Goal: Task Accomplishment & Management: Use online tool/utility

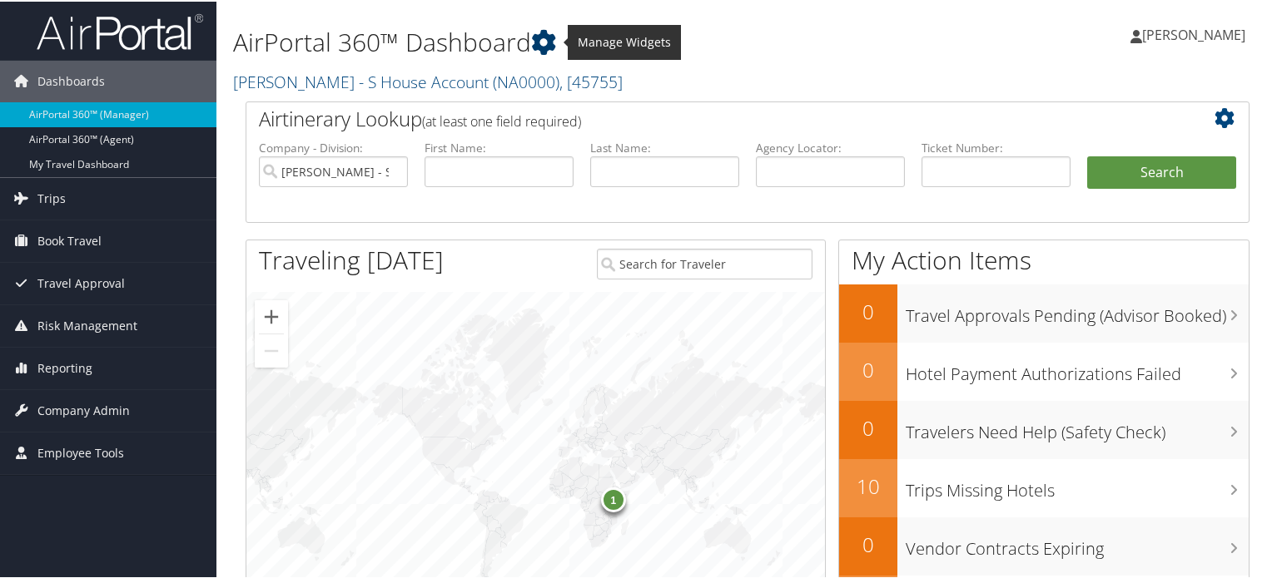
click at [540, 44] on icon at bounding box center [543, 40] width 25 height 25
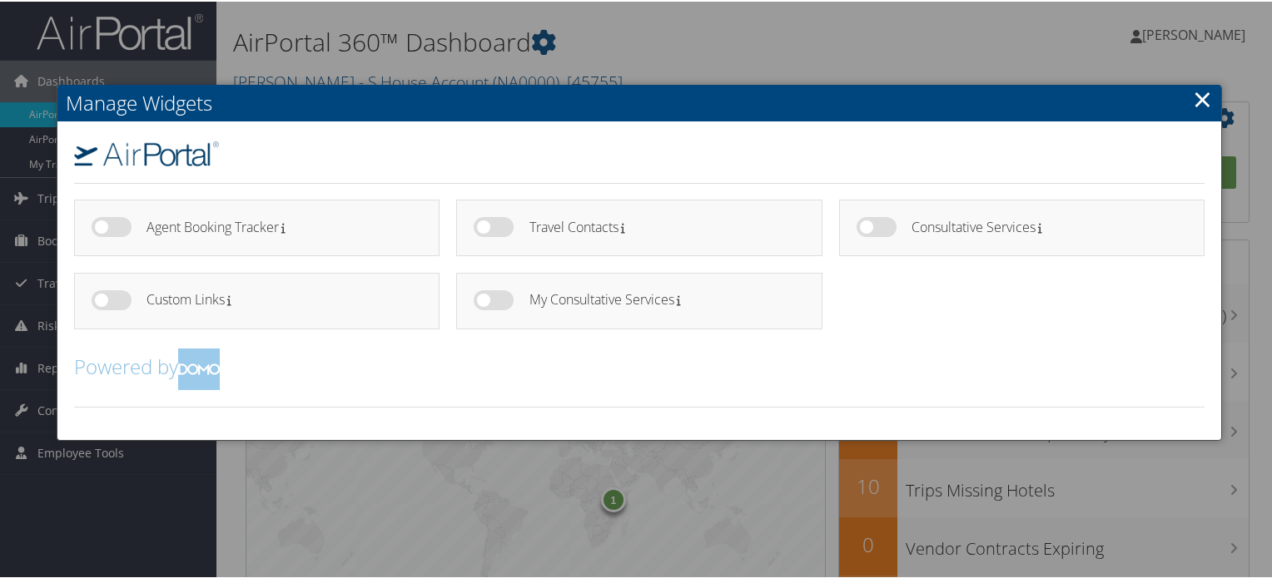
click at [1197, 105] on link "×" at bounding box center [1202, 97] width 19 height 33
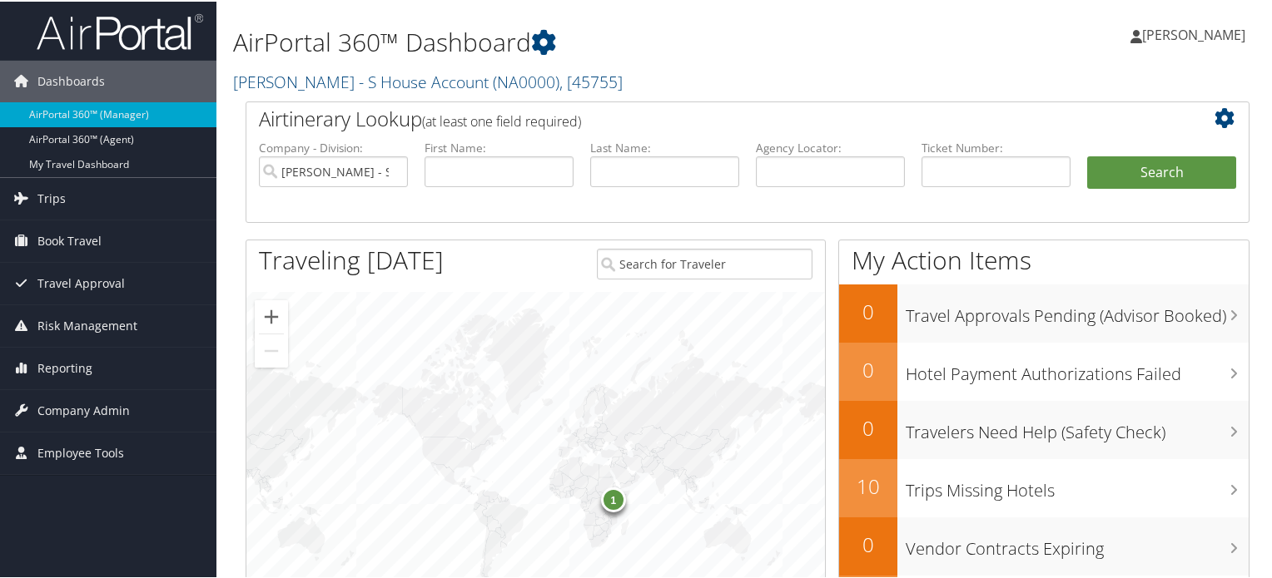
click at [1218, 122] on icon at bounding box center [1228, 117] width 28 height 20
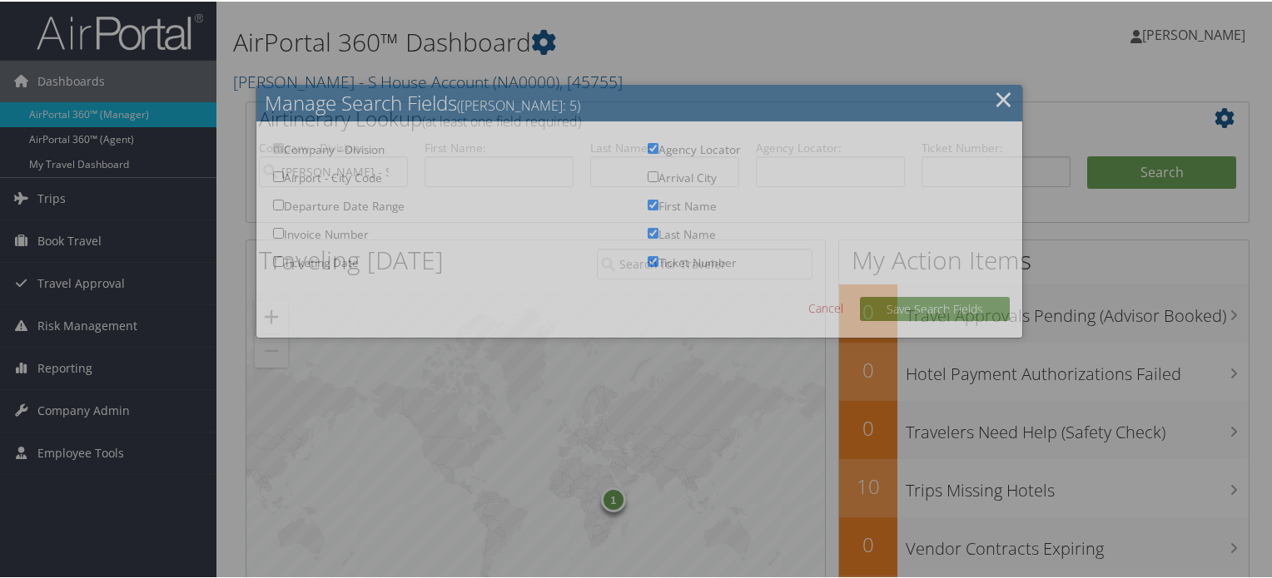
checkbox input "true"
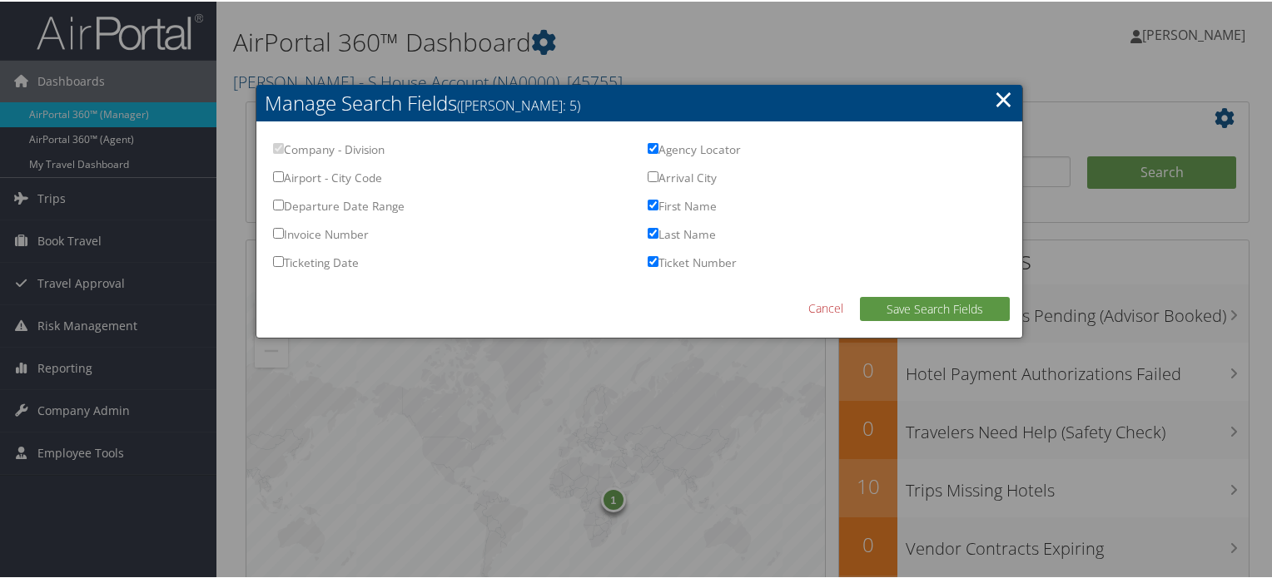
click at [997, 97] on link "×" at bounding box center [1003, 97] width 19 height 33
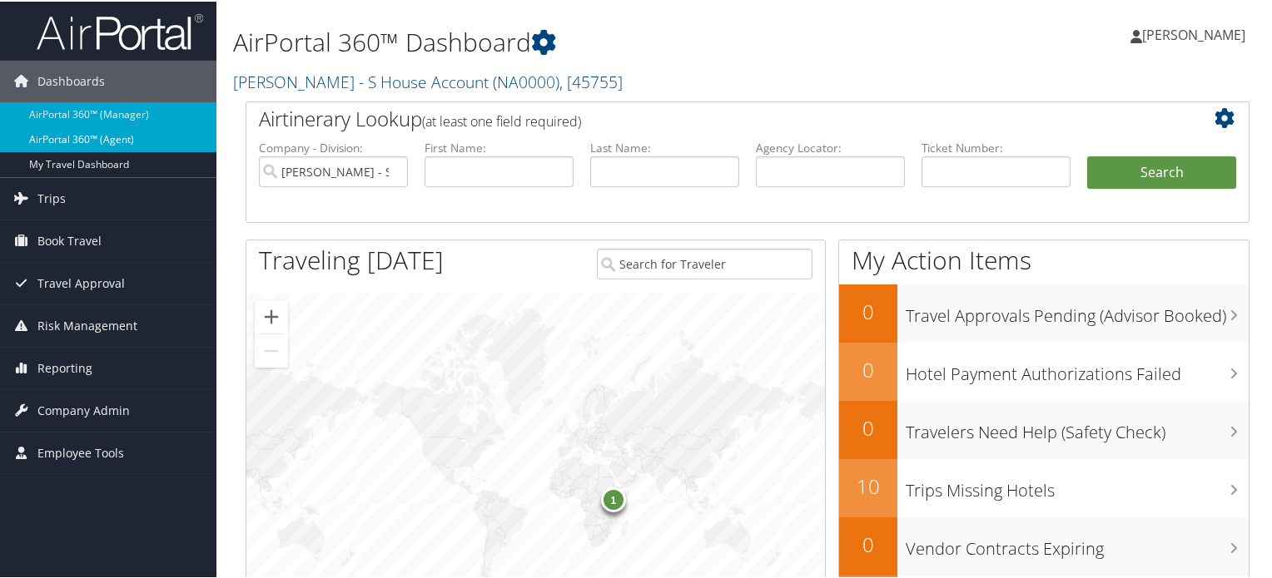
click at [115, 132] on link "AirPortal 360™ (Agent)" at bounding box center [108, 138] width 216 height 25
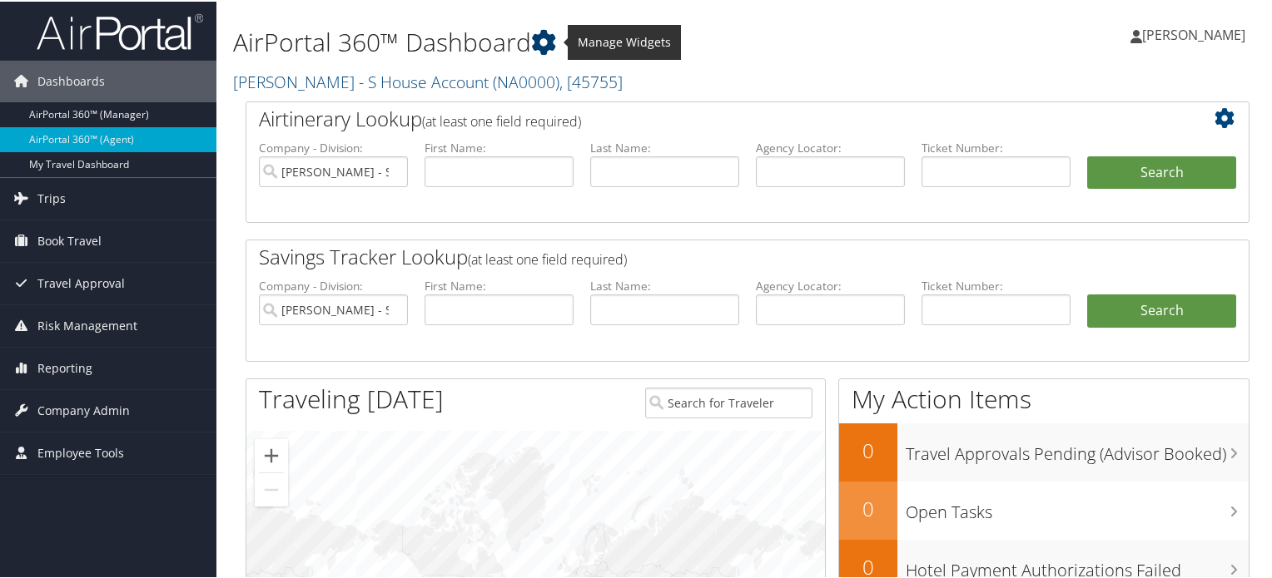
click at [552, 41] on icon at bounding box center [543, 40] width 25 height 25
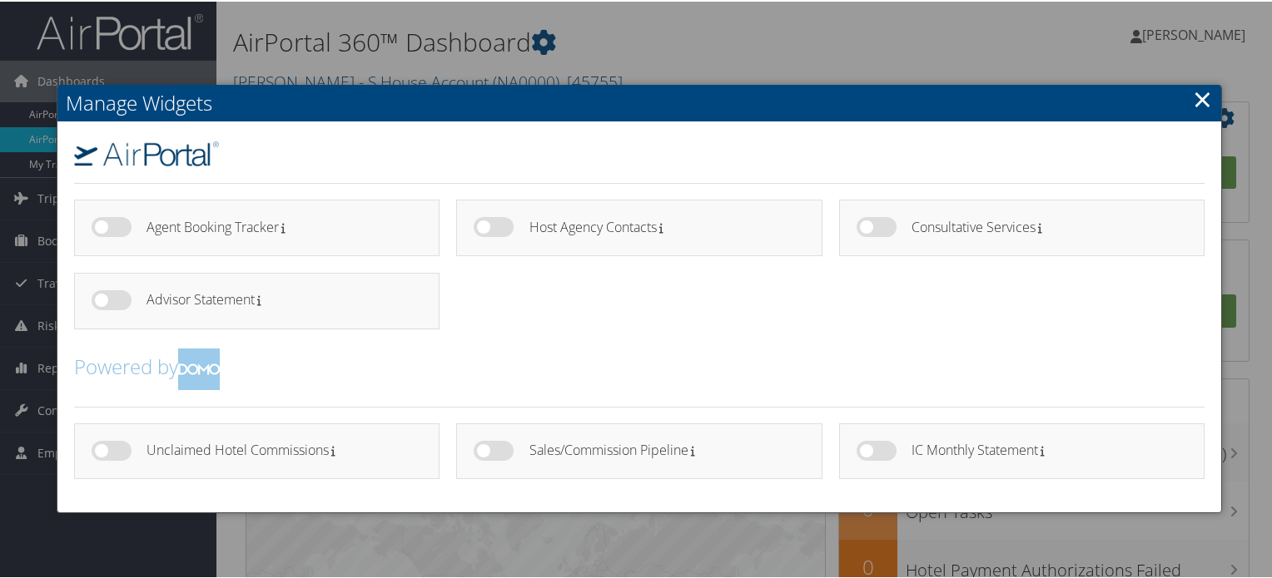
click at [1199, 94] on link "×" at bounding box center [1202, 97] width 19 height 33
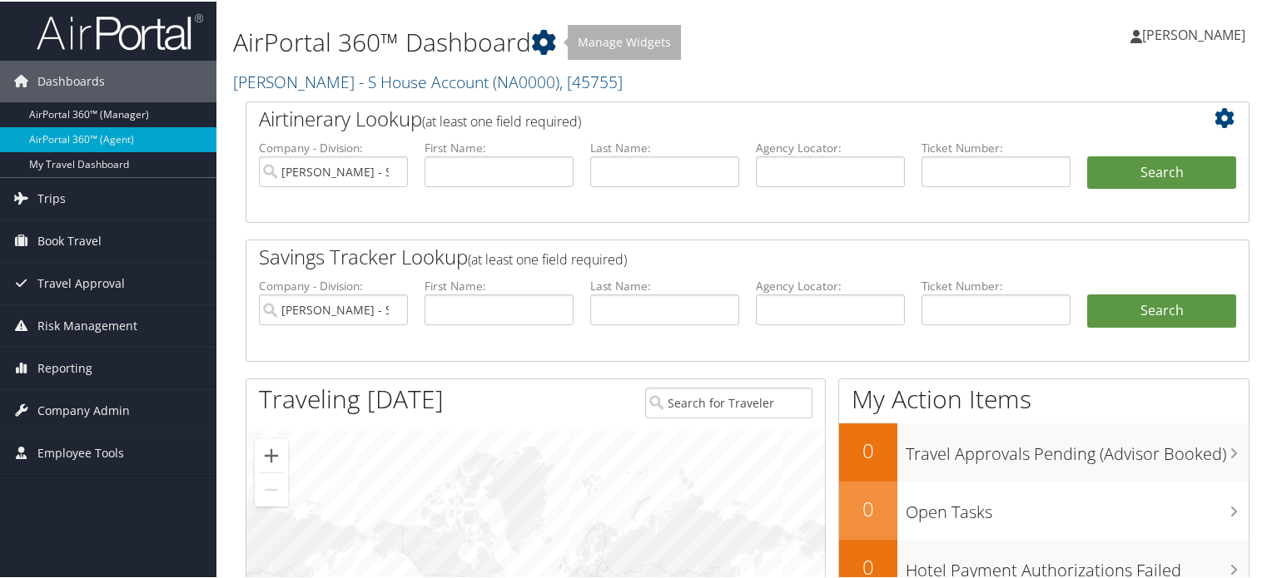
click at [551, 42] on icon at bounding box center [543, 40] width 25 height 25
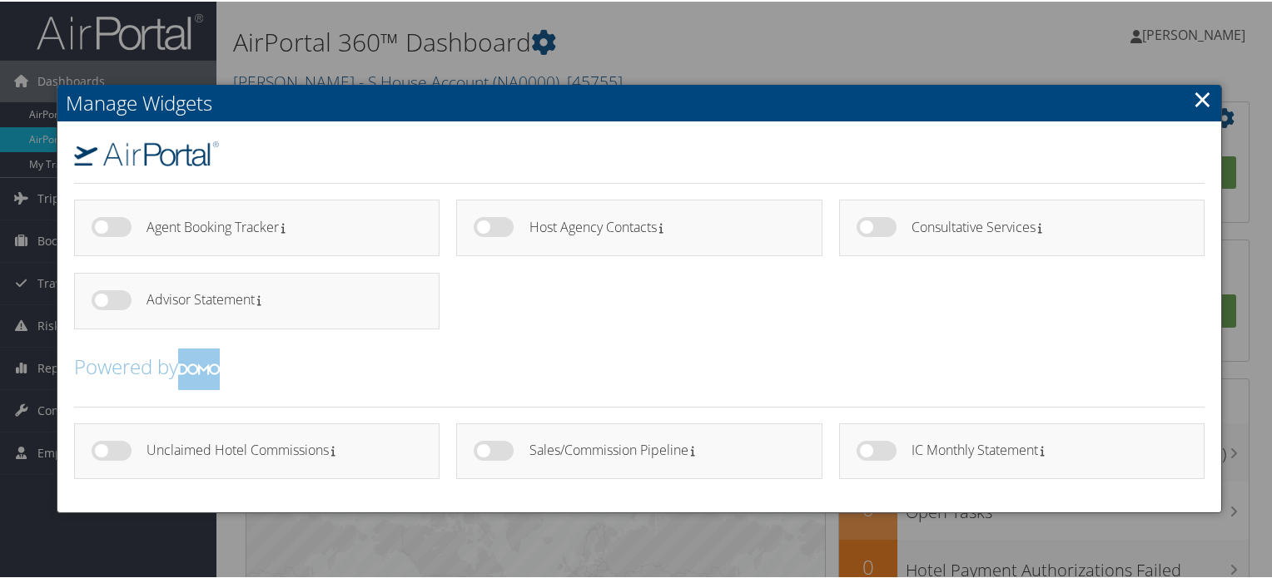
click at [887, 445] on label at bounding box center [876, 449] width 40 height 20
click at [876, 447] on input "checkbox" at bounding box center [870, 452] width 11 height 11
checkbox input "true"
click at [1199, 101] on link "×" at bounding box center [1202, 97] width 19 height 33
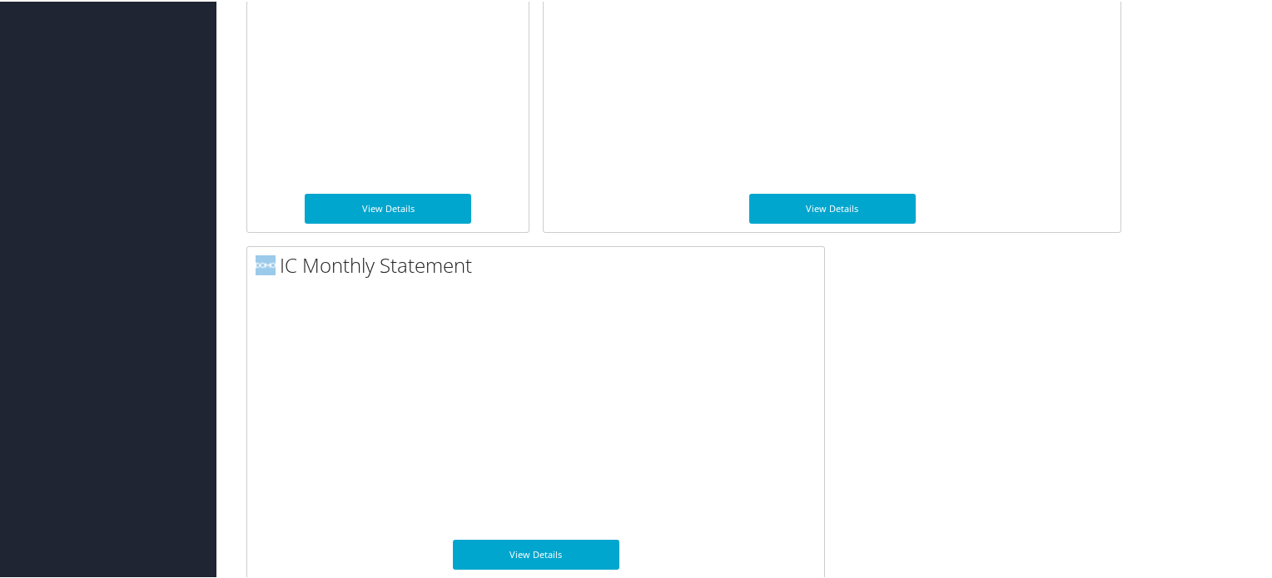
scroll to position [1336, 0]
